Goal: Task Accomplishment & Management: Manage account settings

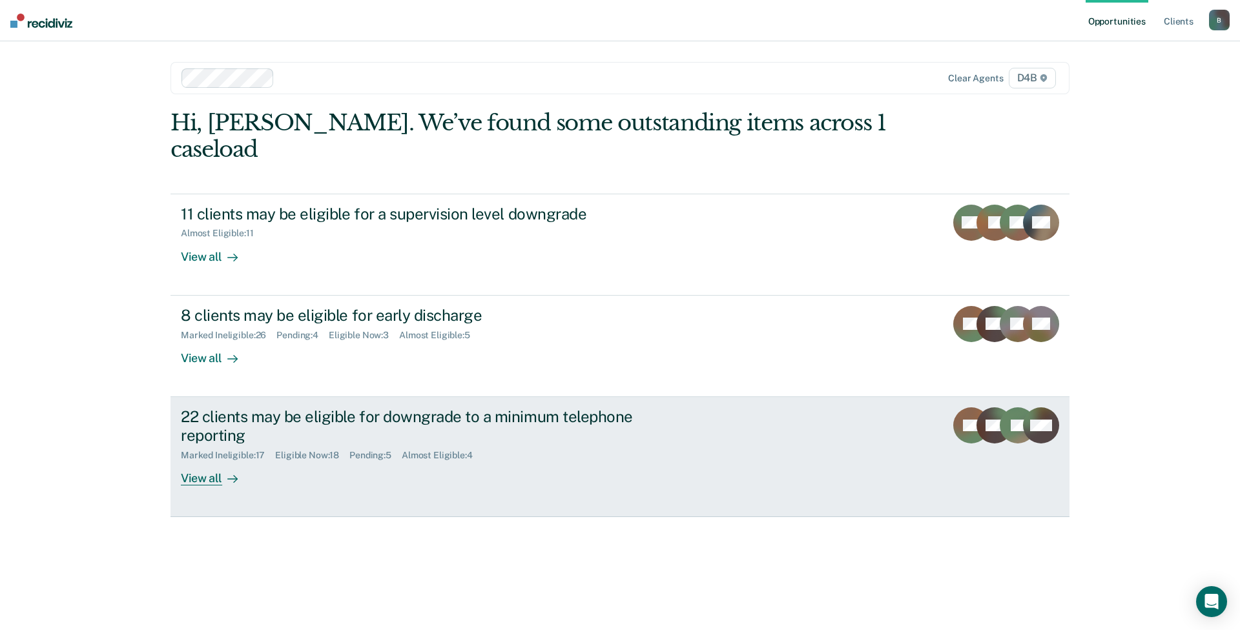
click at [222, 471] on div at bounding box center [229, 478] width 15 height 15
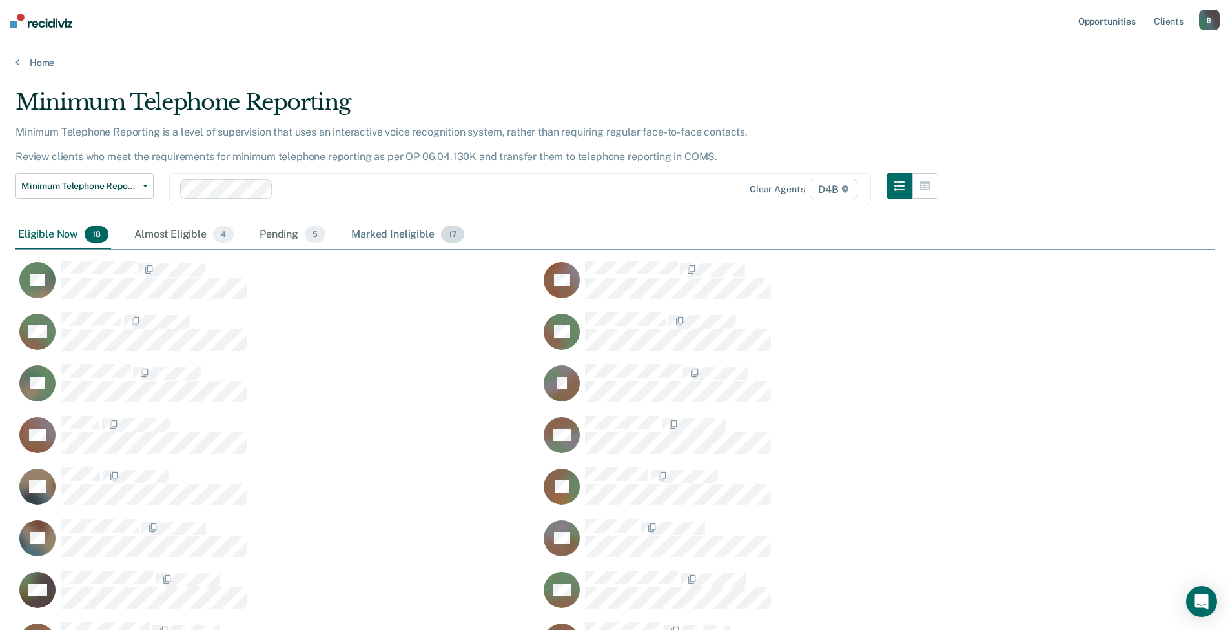
click at [383, 234] on div "Marked Ineligible 17" at bounding box center [408, 235] width 118 height 28
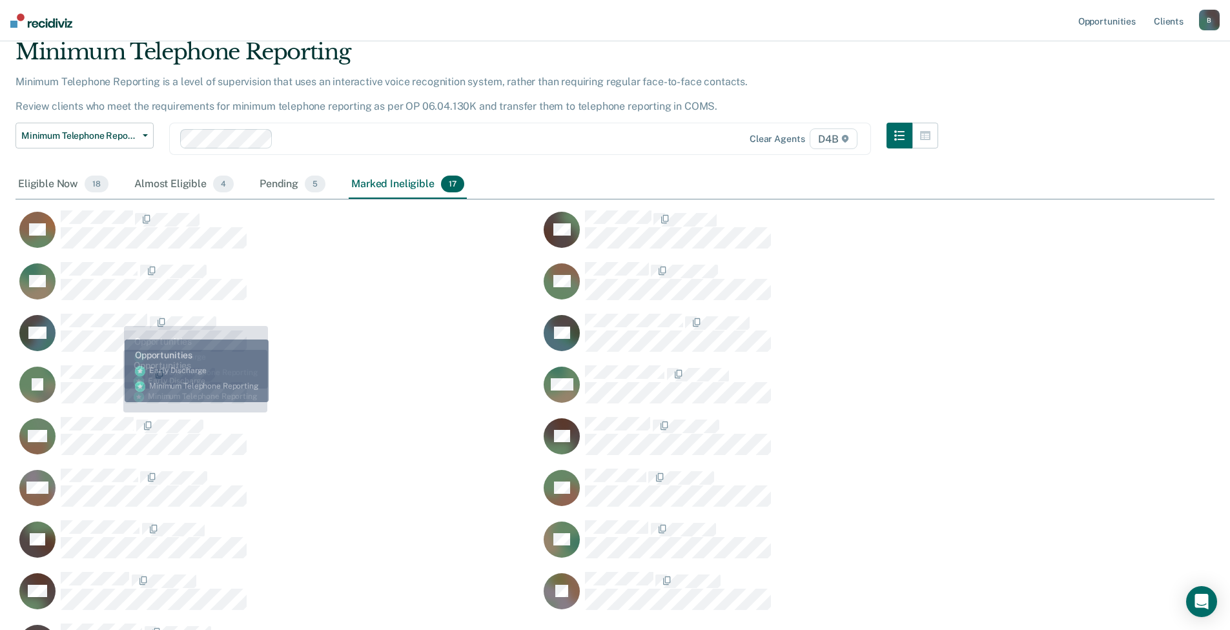
scroll to position [129, 0]
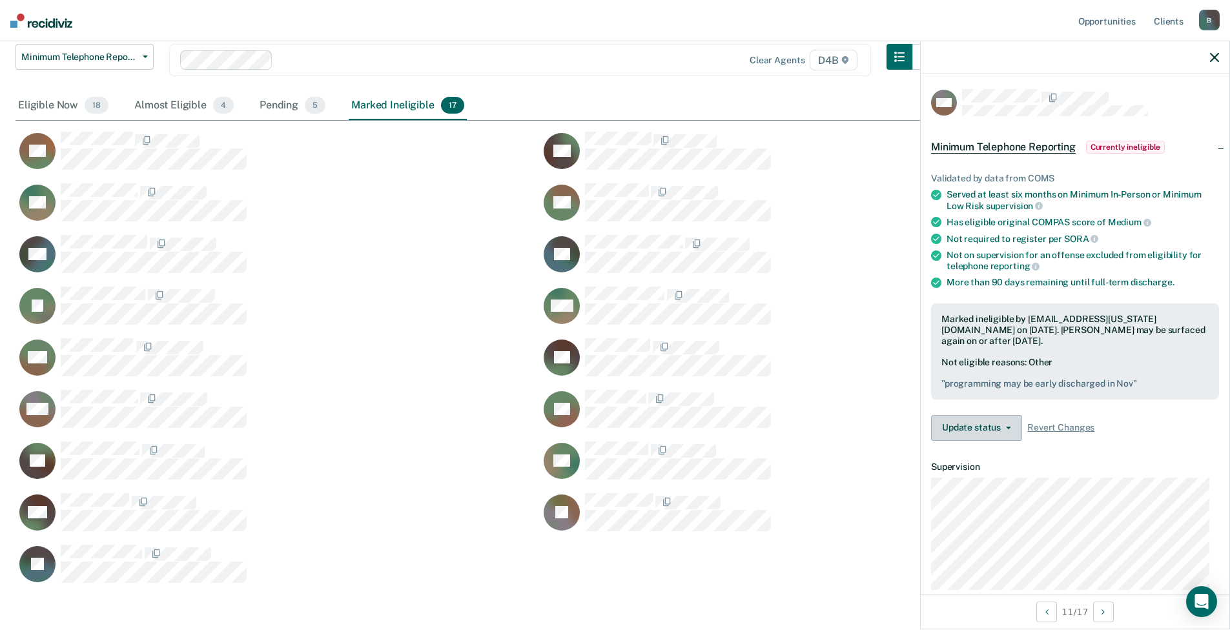
click at [999, 431] on button "Update status" at bounding box center [976, 428] width 91 height 26
click at [1011, 473] on button "Update Ineligibility" at bounding box center [993, 479] width 125 height 21
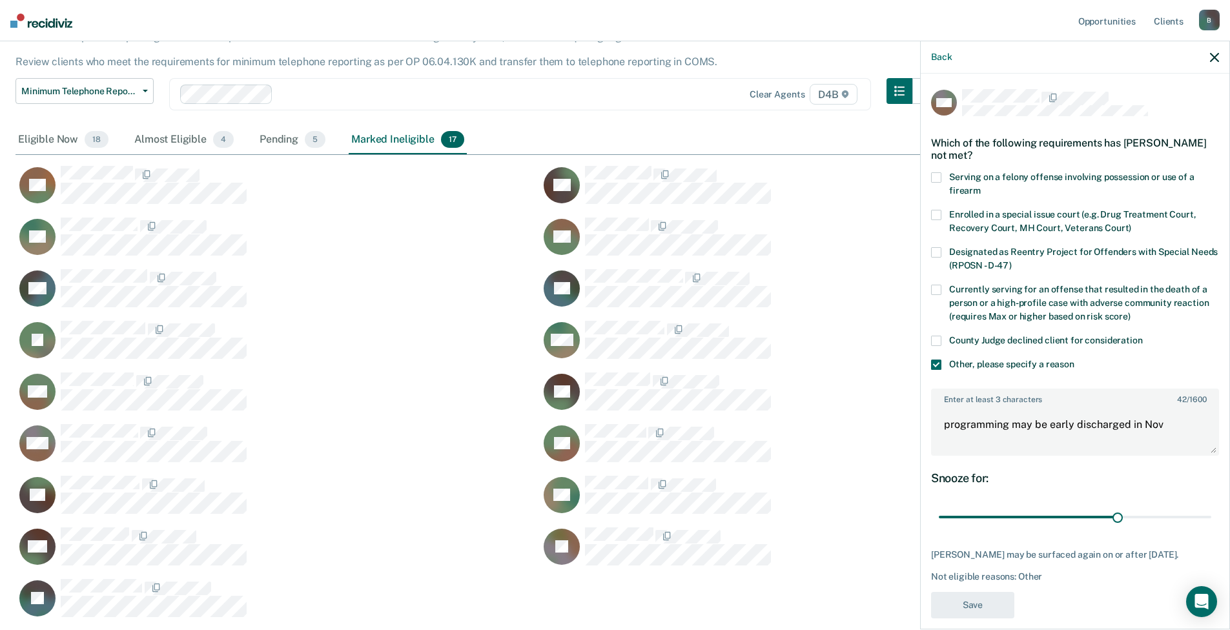
scroll to position [65, 0]
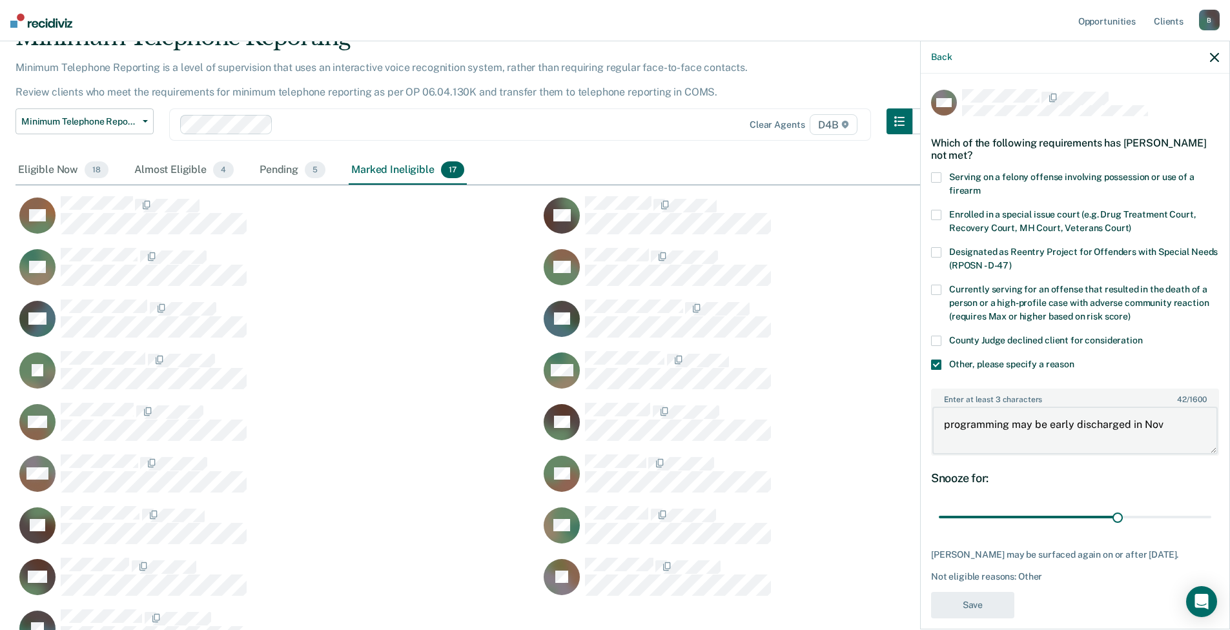
click at [1010, 424] on textarea "programming may be early discharged in Nov" at bounding box center [1074, 431] width 285 height 48
click at [1051, 436] on textarea "programming needs to be verified may be early discharged in Nov" at bounding box center [1074, 431] width 285 height 48
type textarea "programming needs to be verified may be early discharged in Nov if completed"
click at [982, 602] on button "Save" at bounding box center [972, 605] width 83 height 26
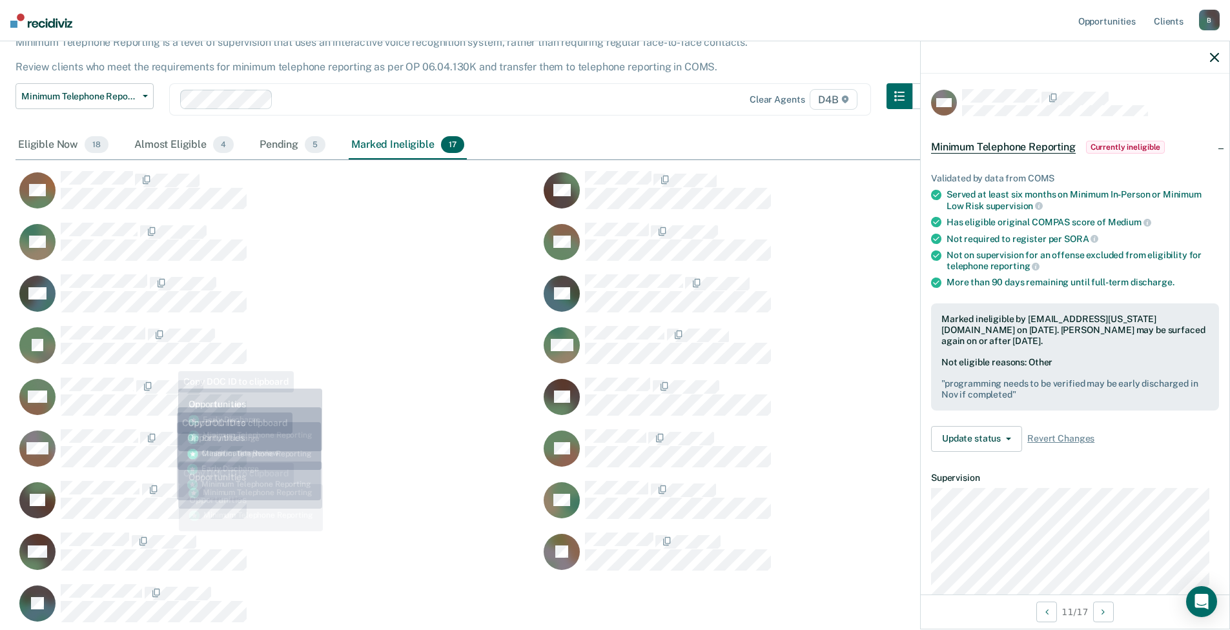
scroll to position [188, 0]
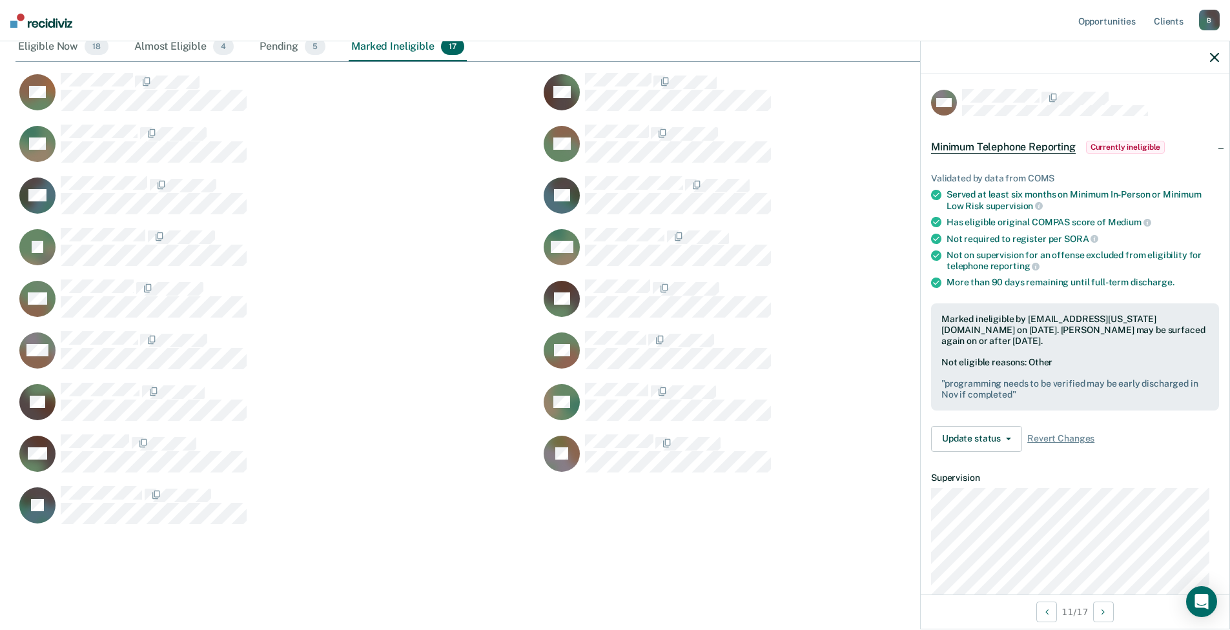
click at [378, 52] on div "Marked Ineligible 17" at bounding box center [408, 47] width 118 height 28
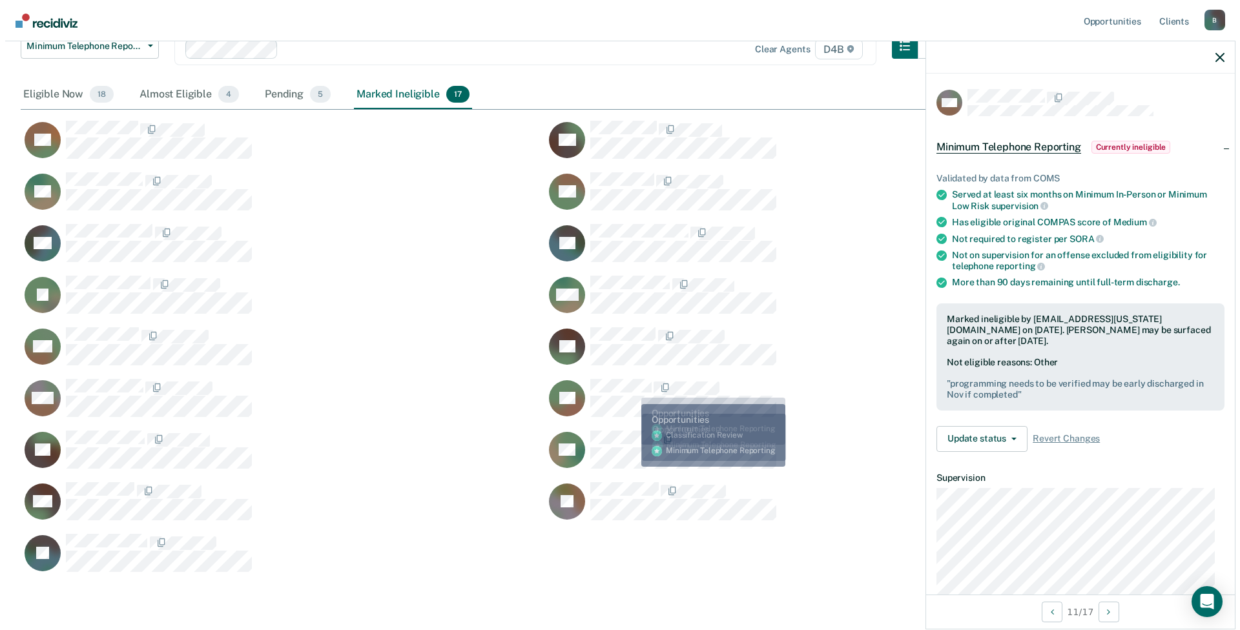
scroll to position [0, 0]
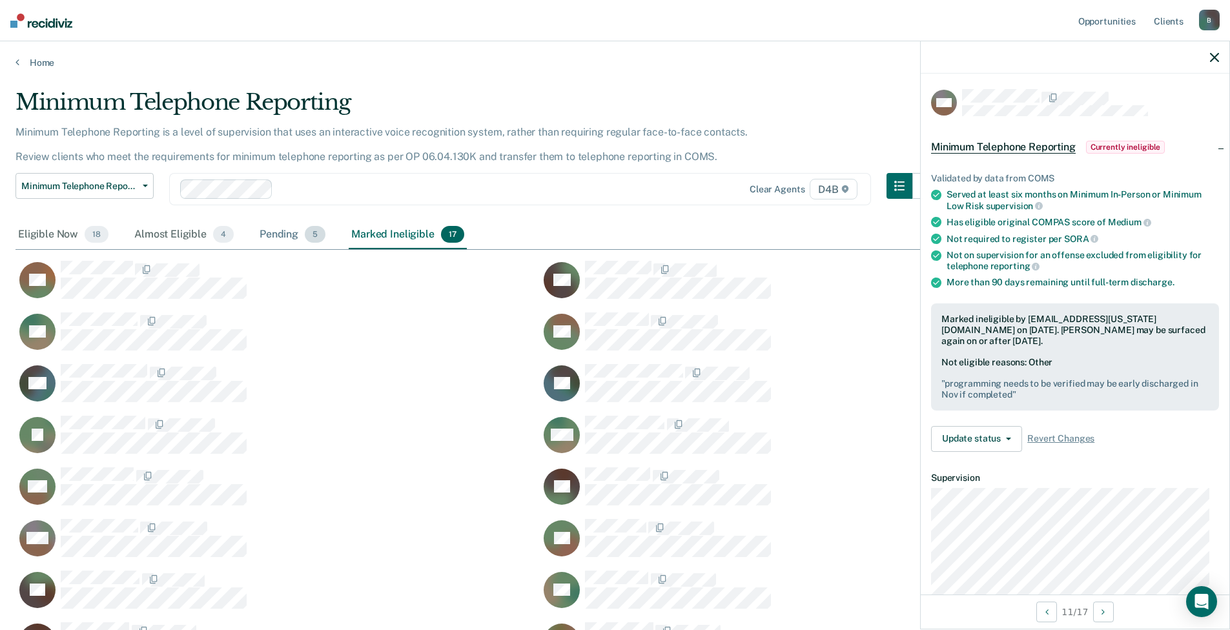
click at [289, 237] on div "Pending 5" at bounding box center [292, 235] width 71 height 28
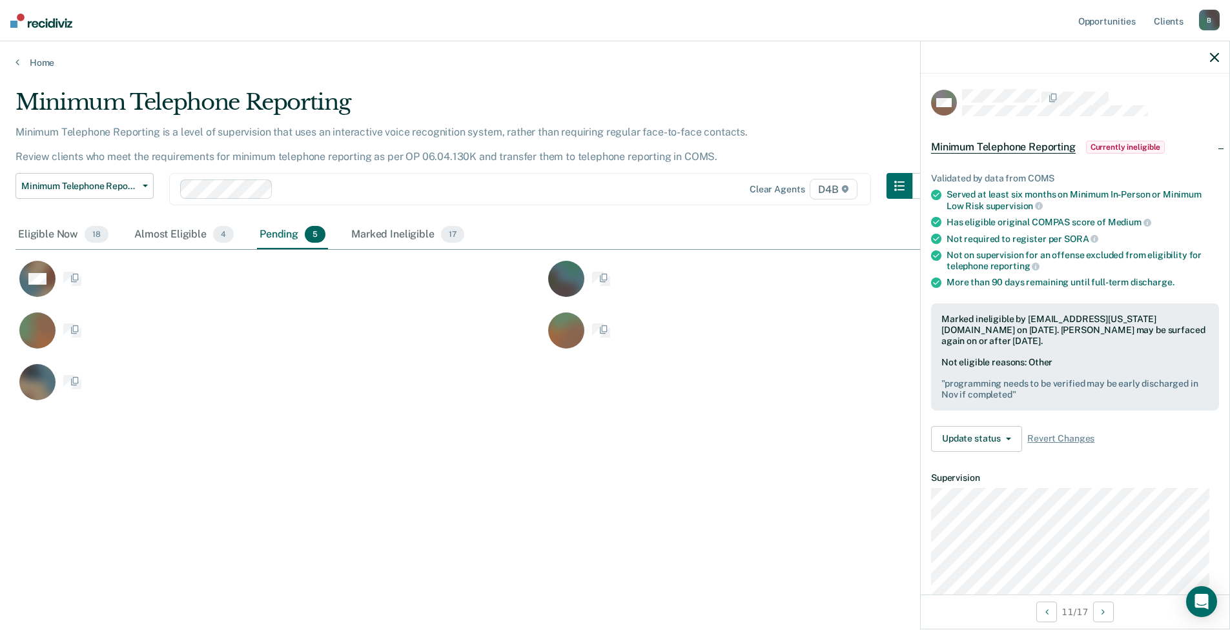
scroll to position [10, 10]
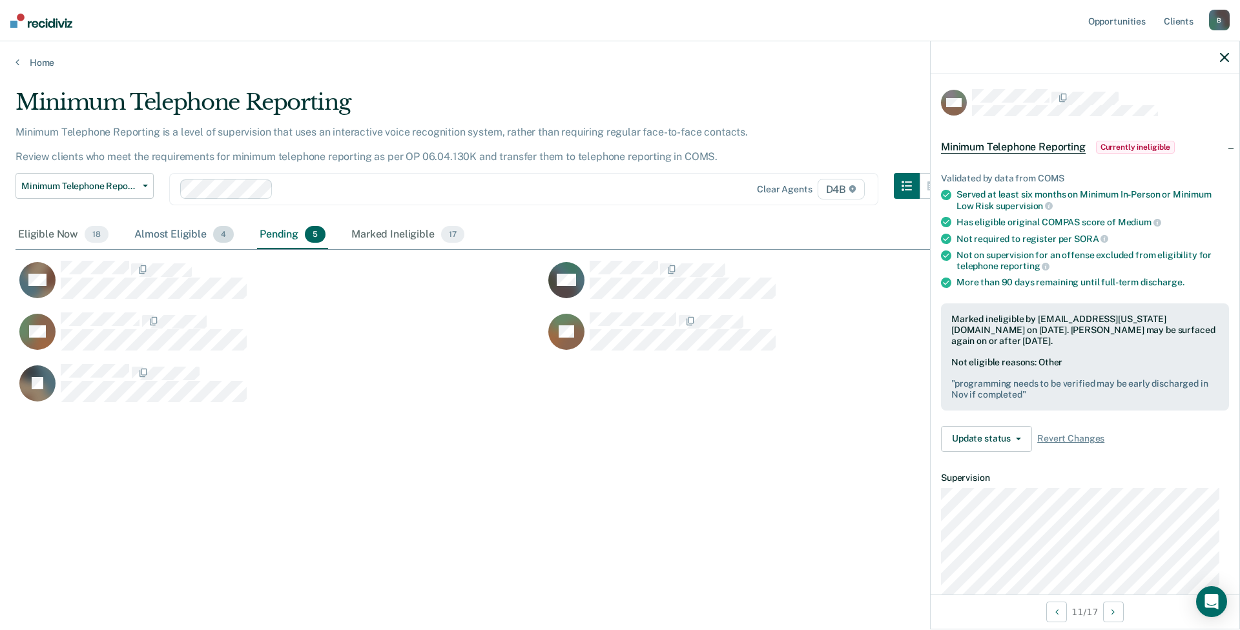
click at [181, 234] on div "Almost Eligible 4" at bounding box center [184, 235] width 105 height 28
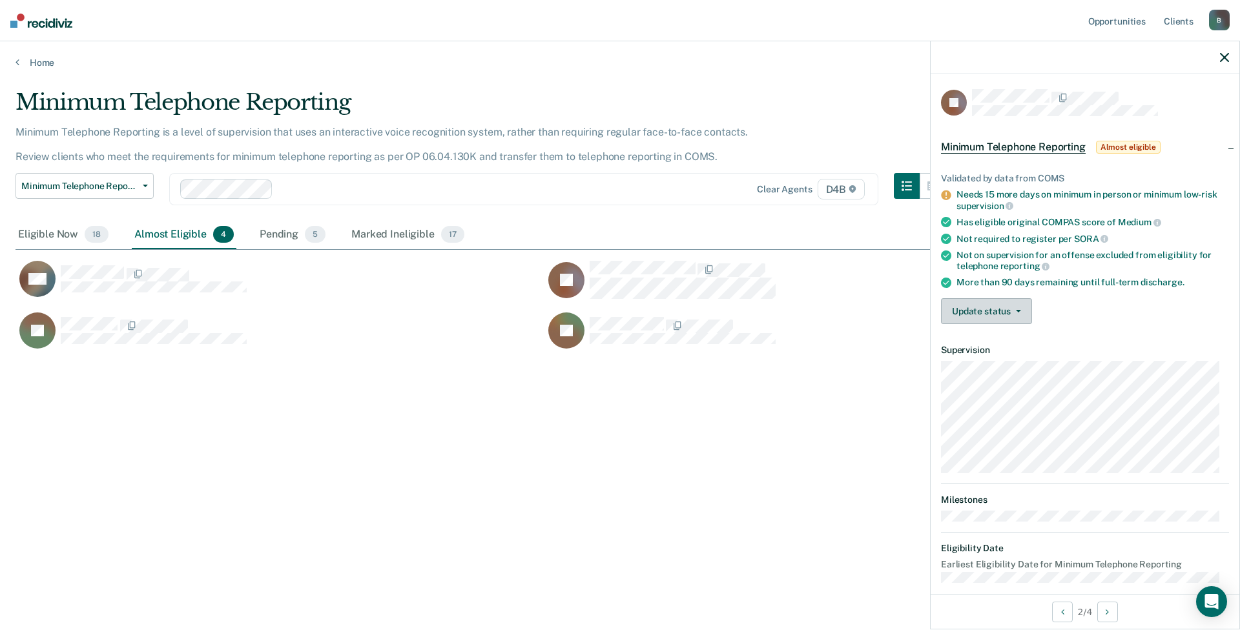
click at [1007, 315] on button "Update status" at bounding box center [986, 311] width 91 height 26
click at [998, 371] on button "Mark Ineligible" at bounding box center [1003, 363] width 125 height 21
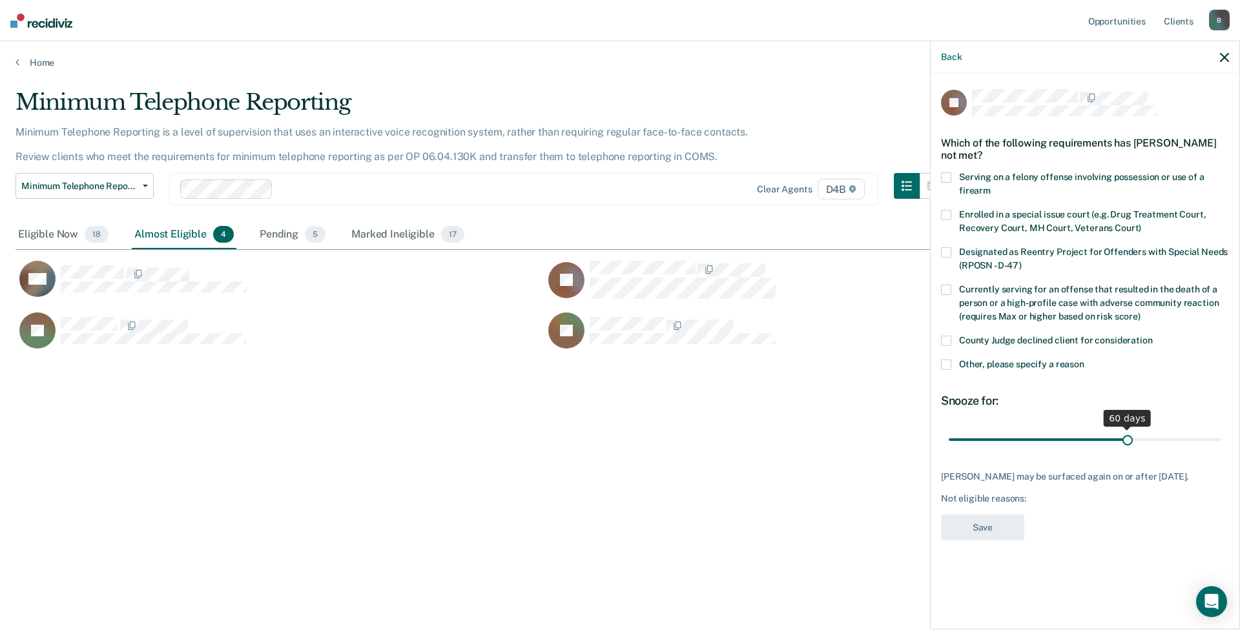
drag, startPoint x: 1041, startPoint y: 436, endPoint x: 1129, endPoint y: 427, distance: 87.7
type input "60"
click at [1129, 428] on input "range" at bounding box center [1084, 439] width 272 height 23
click at [950, 365] on span at bounding box center [946, 365] width 10 height 10
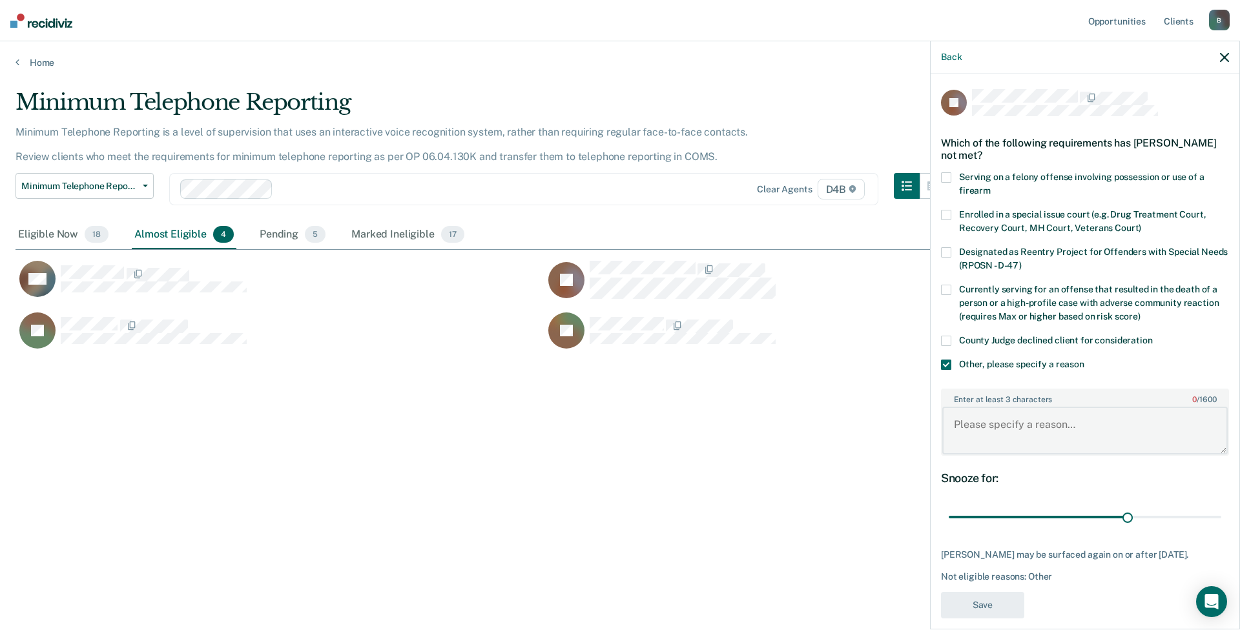
click at [994, 433] on textarea "Enter at least 3 characters 0 / 1600" at bounding box center [1084, 431] width 285 height 48
type textarea "Court costs, child support arrears and warrants"
click at [964, 606] on button "Save" at bounding box center [982, 605] width 83 height 26
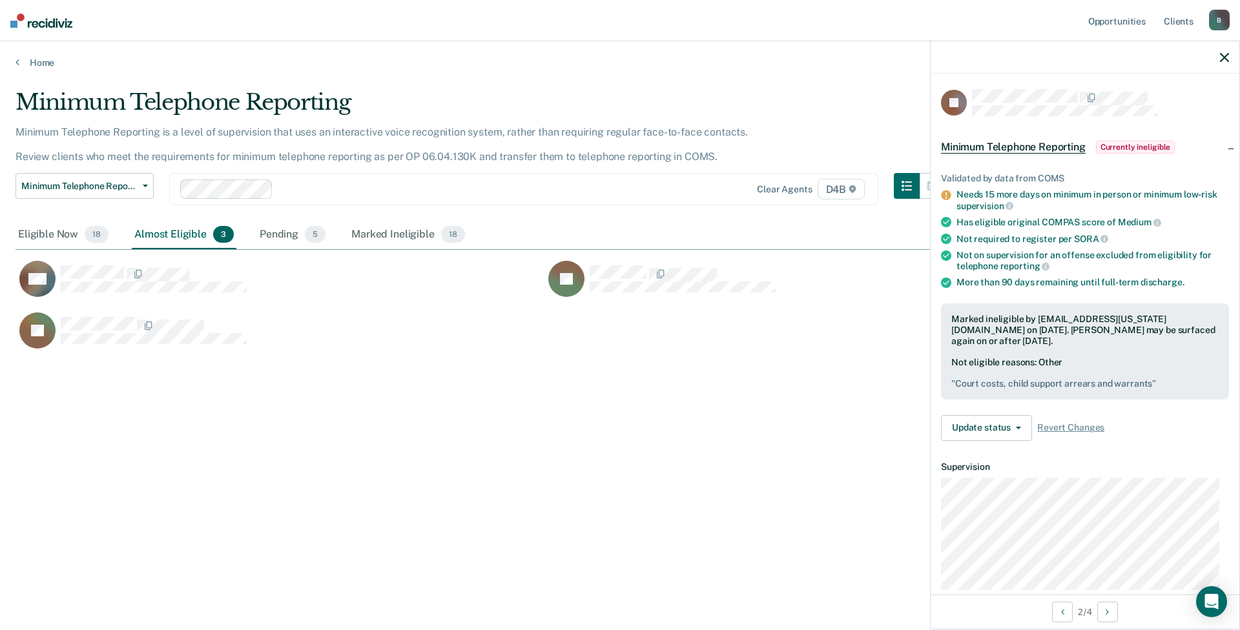
drag, startPoint x: 41, startPoint y: 234, endPoint x: 23, endPoint y: 209, distance: 31.0
click at [41, 234] on div "Eligible Now 18" at bounding box center [63, 235] width 96 height 28
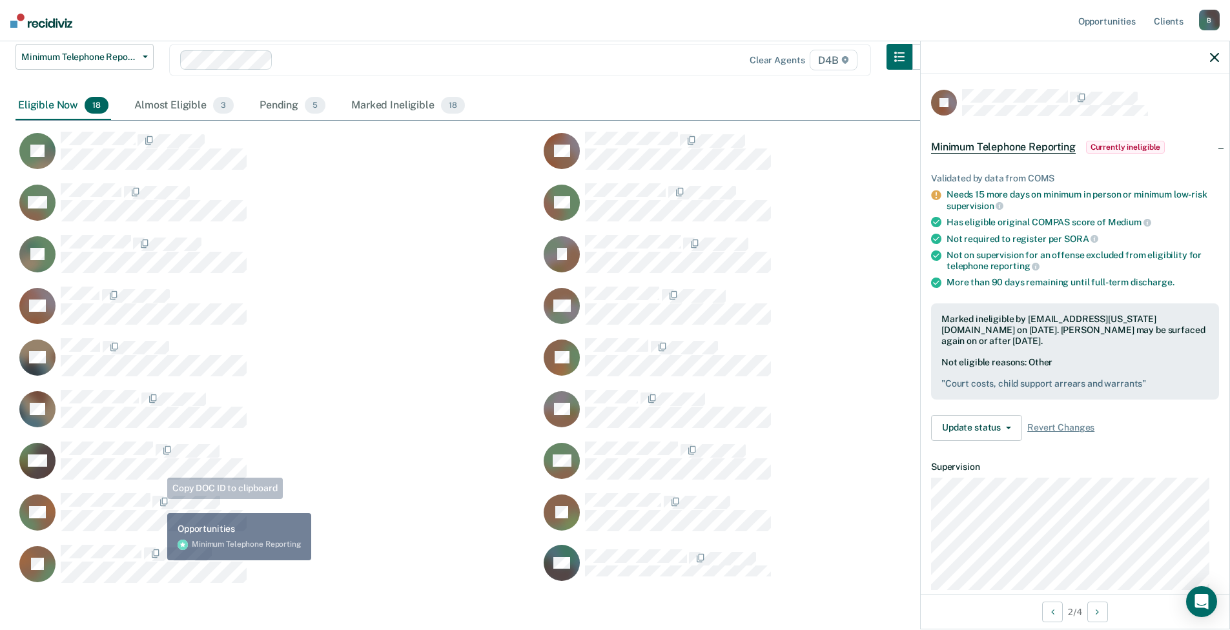
scroll to position [188, 0]
